Goal: Check status: Check status

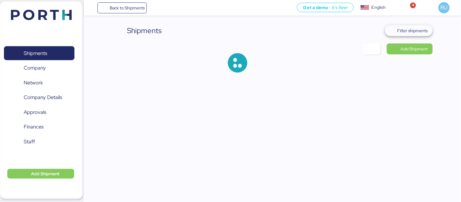
click at [411, 36] on span "Filter shipments" at bounding box center [409, 30] width 48 height 11
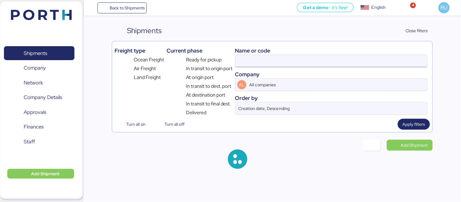
click at [354, 62] on input at bounding box center [332, 61] width 192 height 12
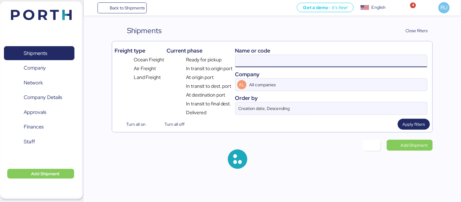
paste input "O0052101"
type input "O0052101"
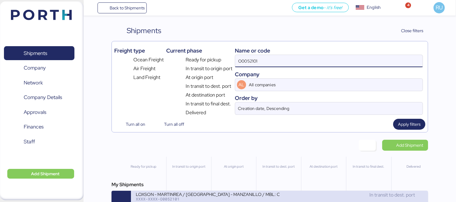
click at [226, 195] on div "LOXSON - MARTINREA / [GEOGRAPHIC_DATA] - MANZANILLO / MBL: COSU6427659700 - HBL…" at bounding box center [208, 193] width 144 height 5
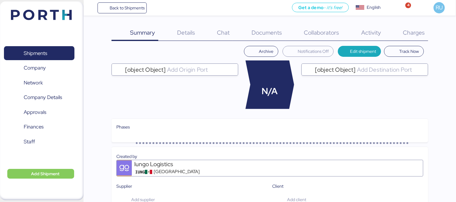
click at [191, 26] on div "Details 0" at bounding box center [178, 33] width 40 height 16
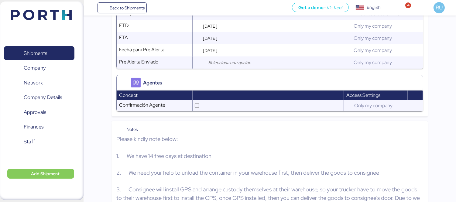
scroll to position [781, 0]
